Goal: Task Accomplishment & Management: Manage account settings

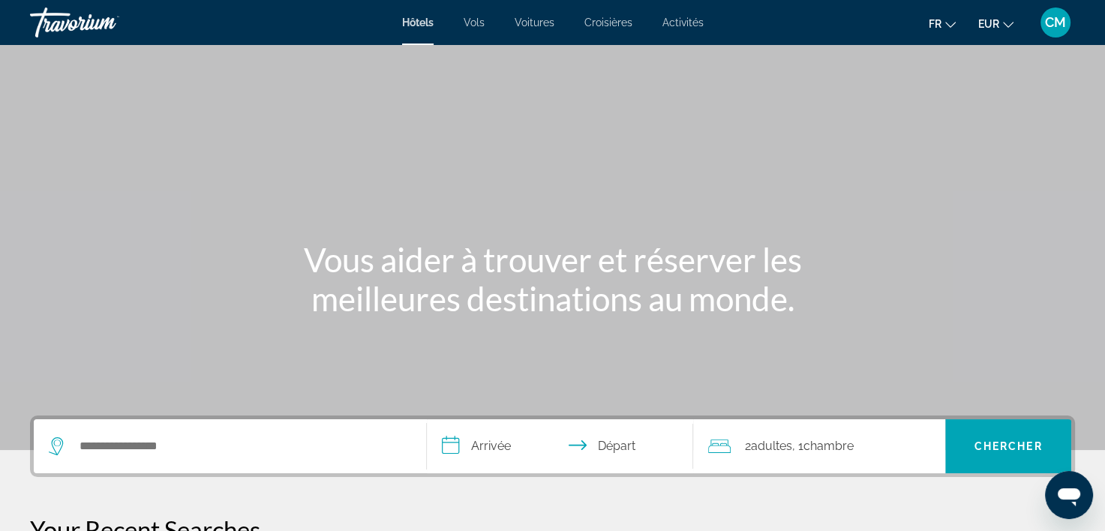
click at [1049, 23] on span "CM" at bounding box center [1055, 22] width 21 height 15
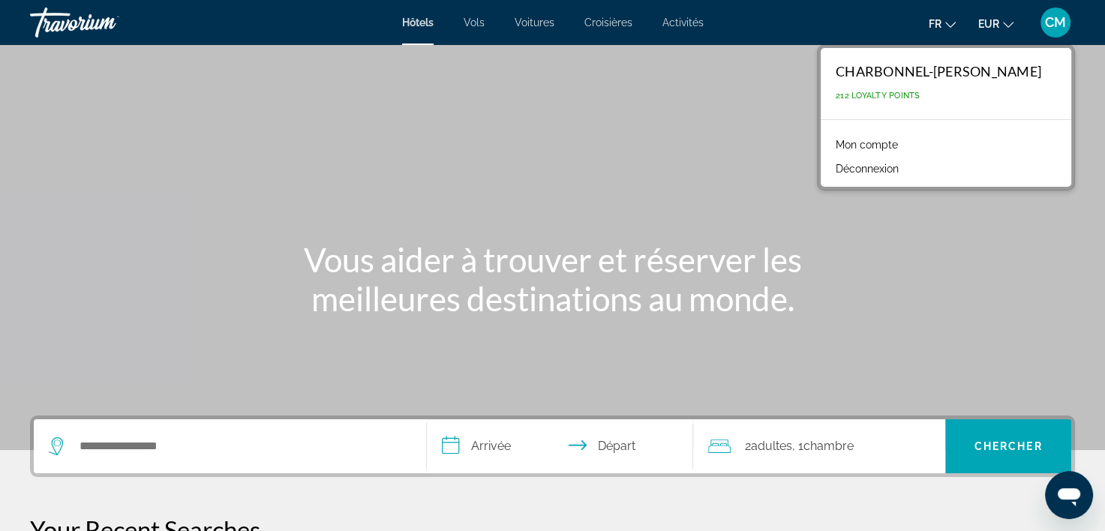
click at [883, 139] on link "Mon compte" at bounding box center [866, 144] width 77 height 19
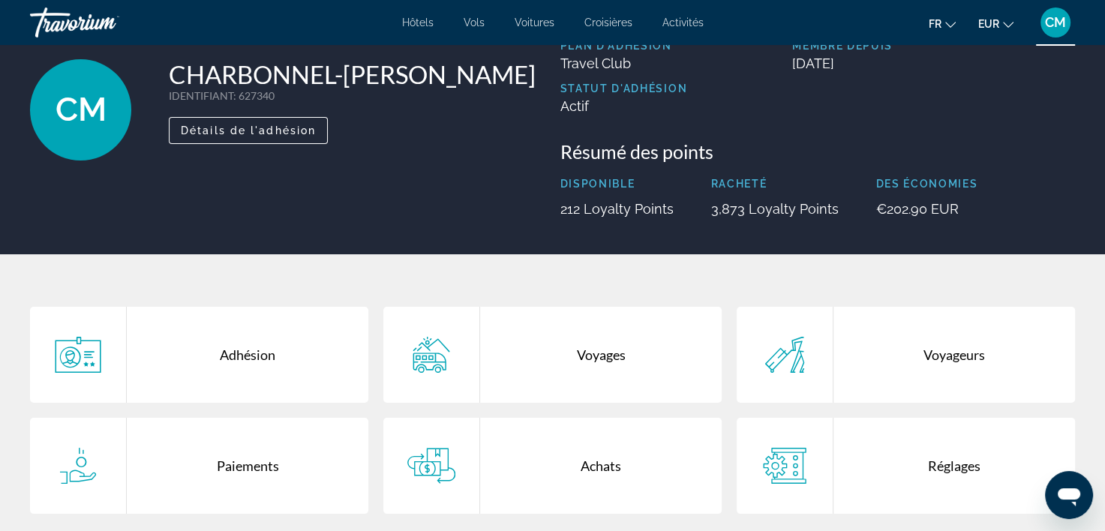
scroll to position [150, 0]
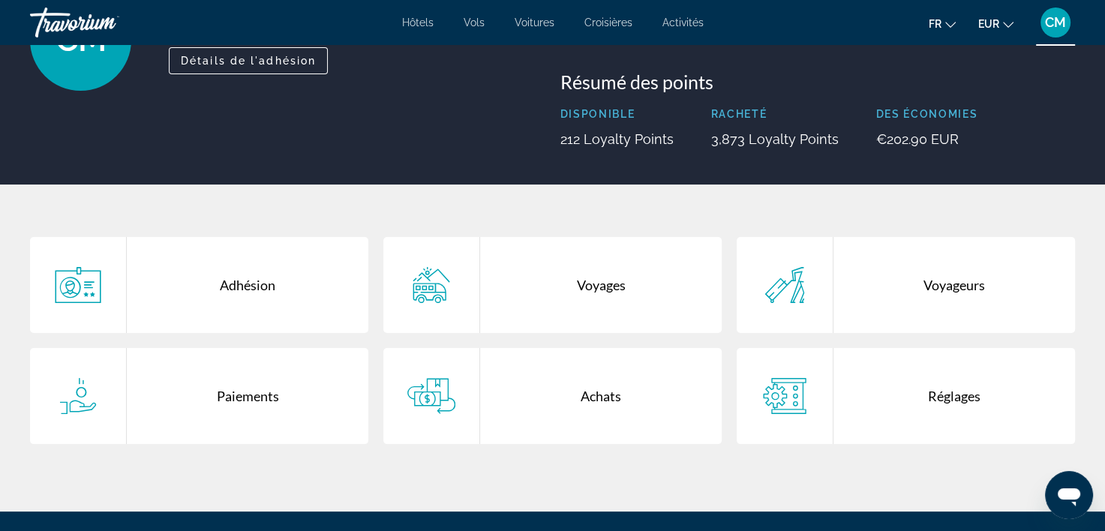
click at [568, 280] on div "Voyages" at bounding box center [600, 285] width 241 height 96
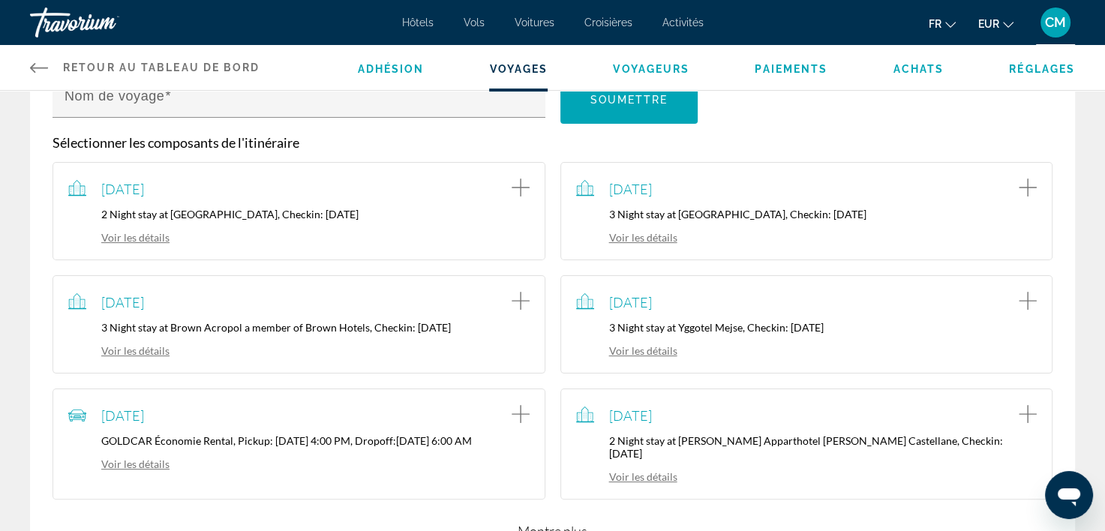
scroll to position [375, 0]
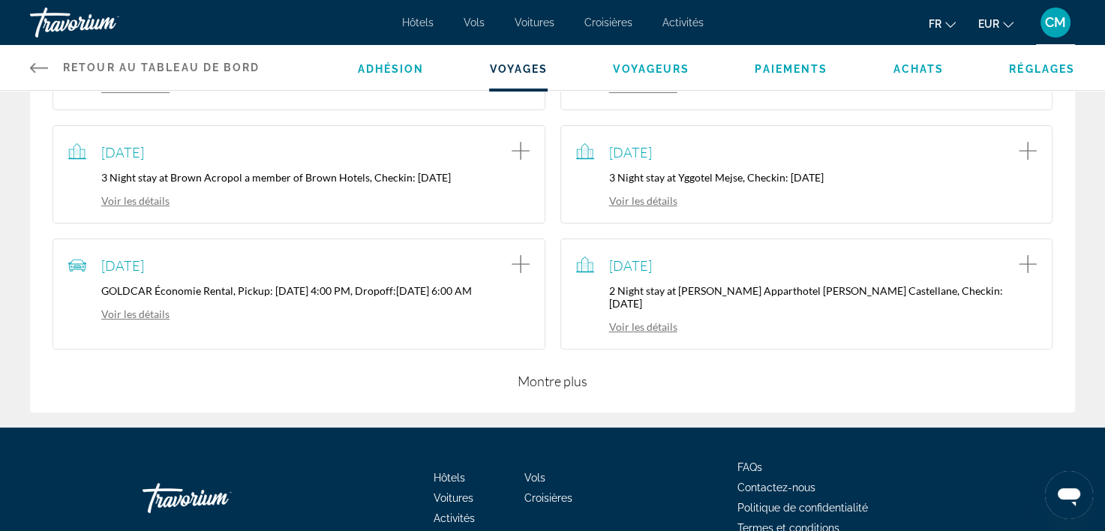
click at [562, 372] on button "Montre plus" at bounding box center [552, 381] width 70 height 18
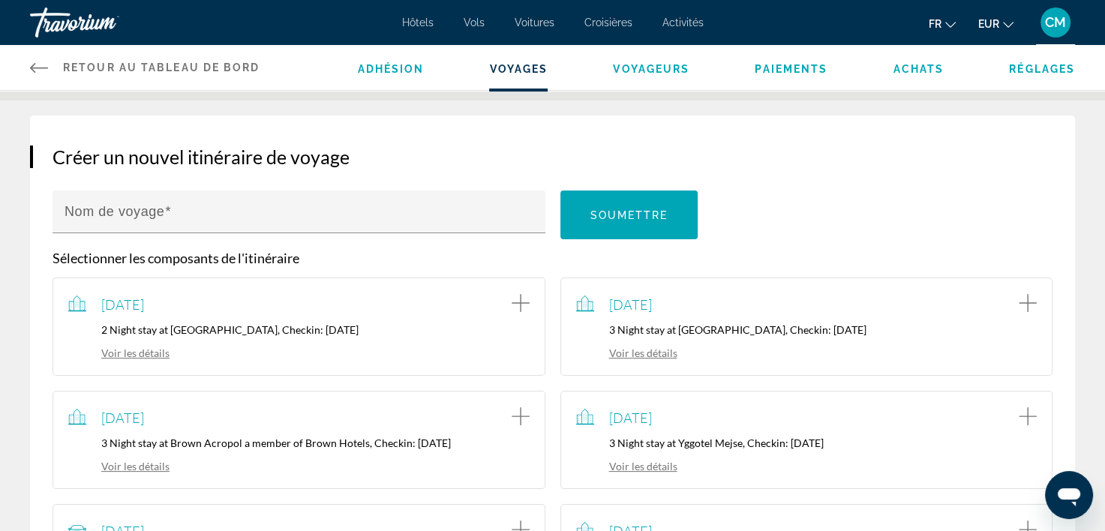
scroll to position [0, 0]
